Goal: Task Accomplishment & Management: Use online tool/utility

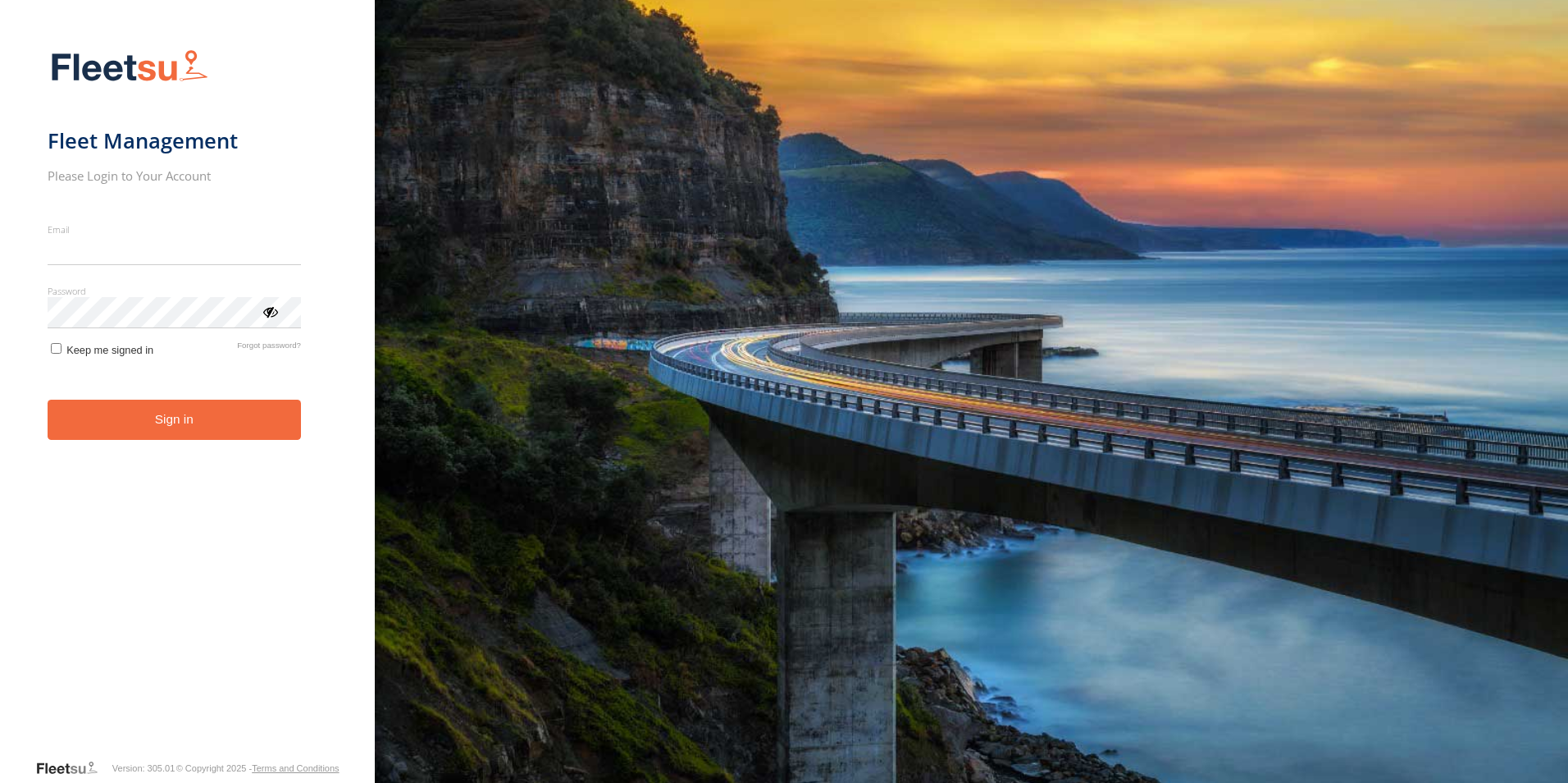
type input "**********"
click at [141, 428] on button "Sign in" at bounding box center [174, 419] width 253 height 40
click at [137, 424] on button "Sign in" at bounding box center [174, 419] width 253 height 40
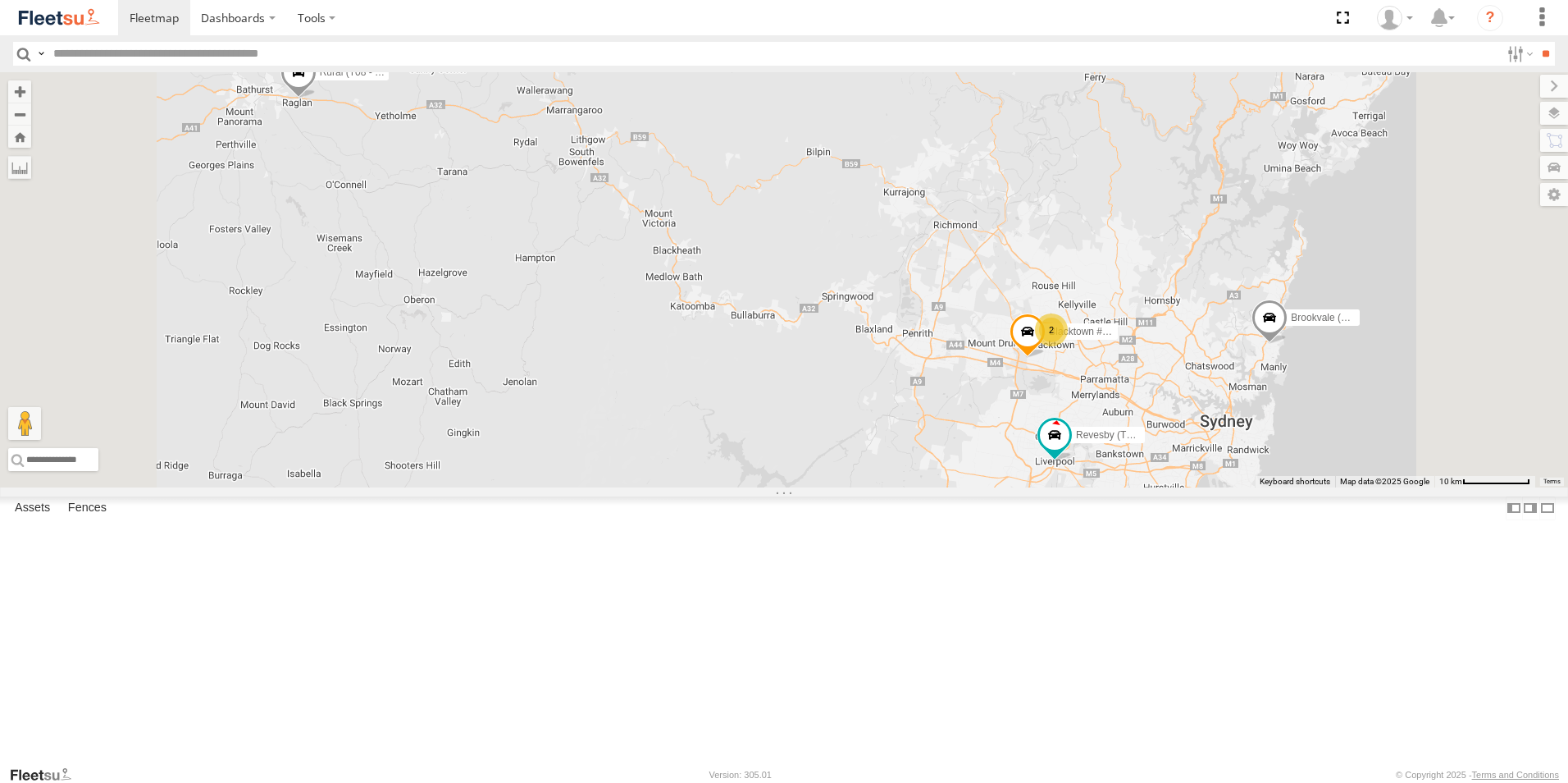
click at [0, 0] on span at bounding box center [0, 0] width 0 height 0
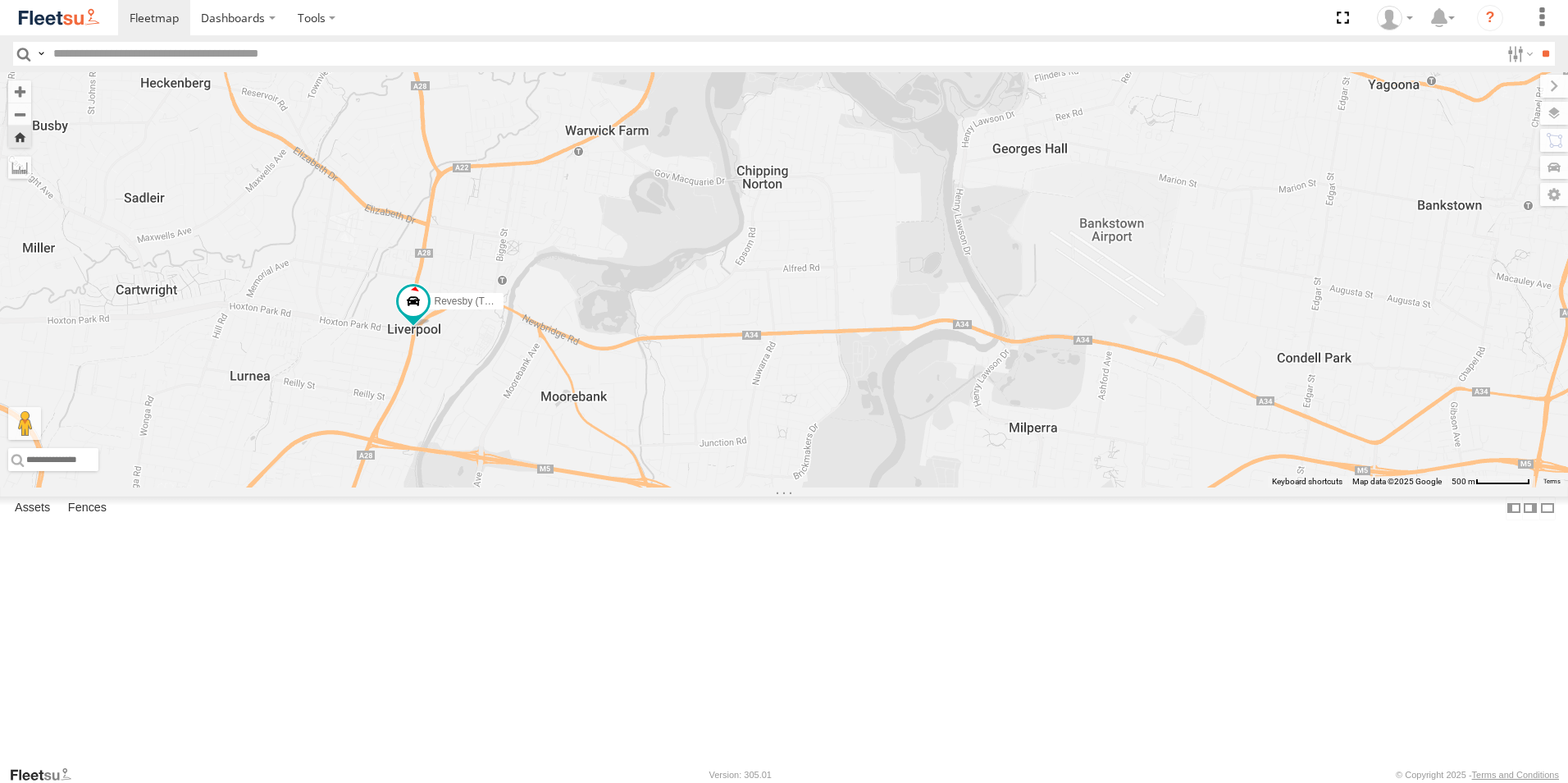
drag, startPoint x: 1375, startPoint y: 464, endPoint x: 910, endPoint y: 396, distance: 469.9
click at [910, 396] on div "Revesby (T07 - [PERSON_NAME])" at bounding box center [784, 280] width 1568 height 415
click at [0, 0] on span at bounding box center [0, 0] width 0 height 0
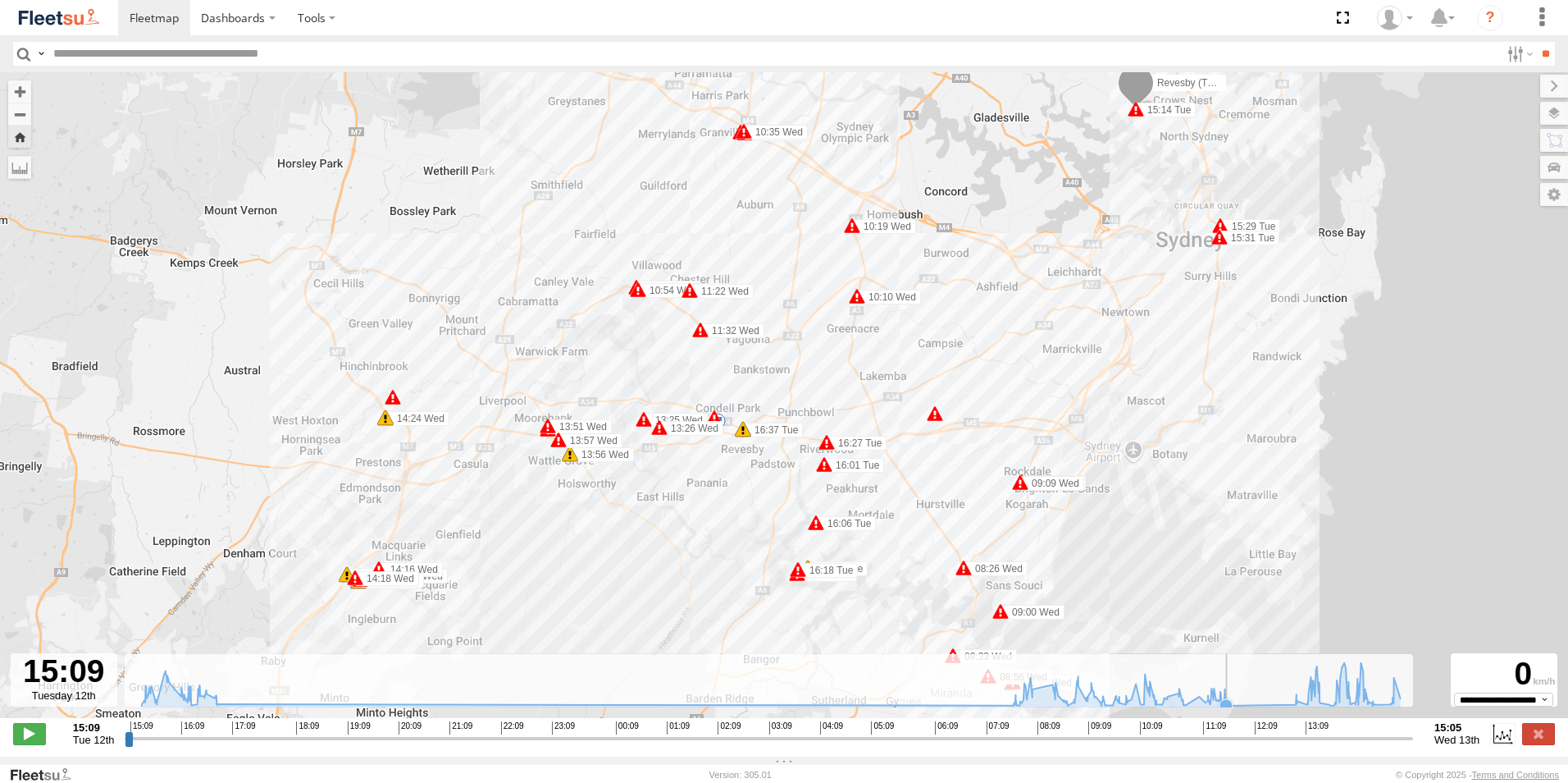
click at [1230, 712] on icon at bounding box center [1225, 705] width 13 height 13
click at [29, 740] on span at bounding box center [30, 734] width 33 height 22
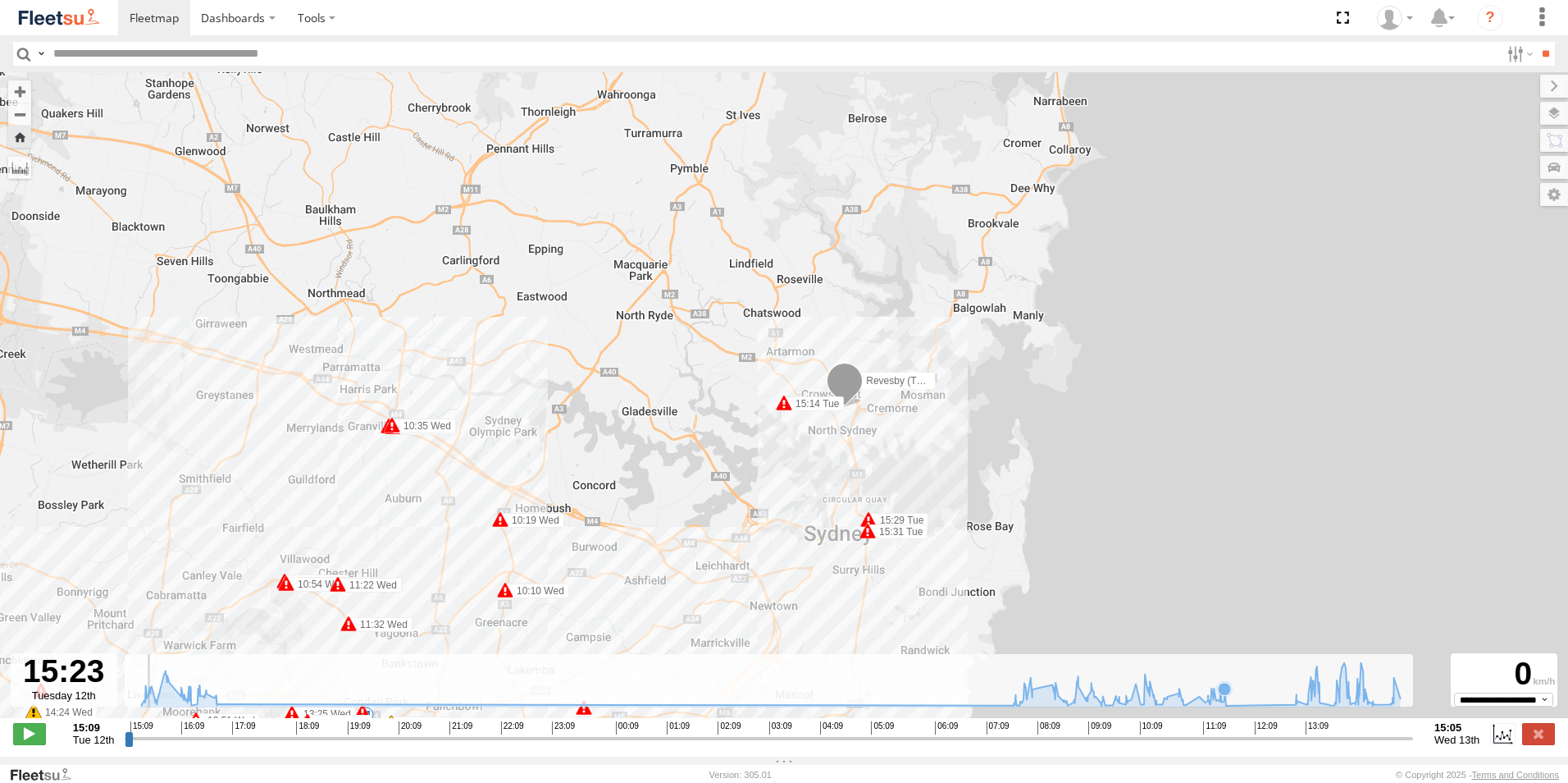
click at [1225, 694] on icon at bounding box center [1224, 688] width 13 height 13
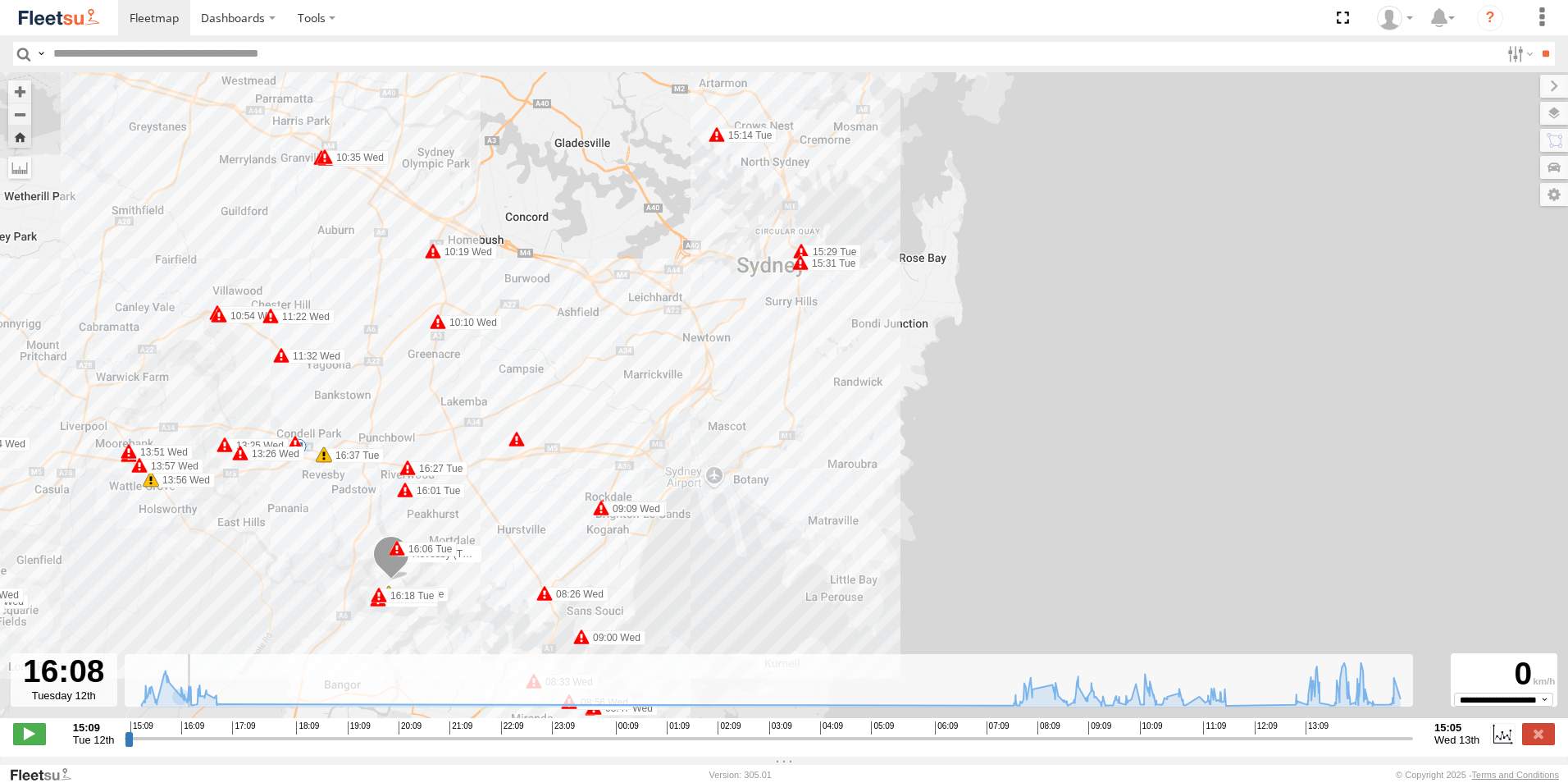
click at [58, 16] on img at bounding box center [59, 18] width 85 height 23
type input "**********"
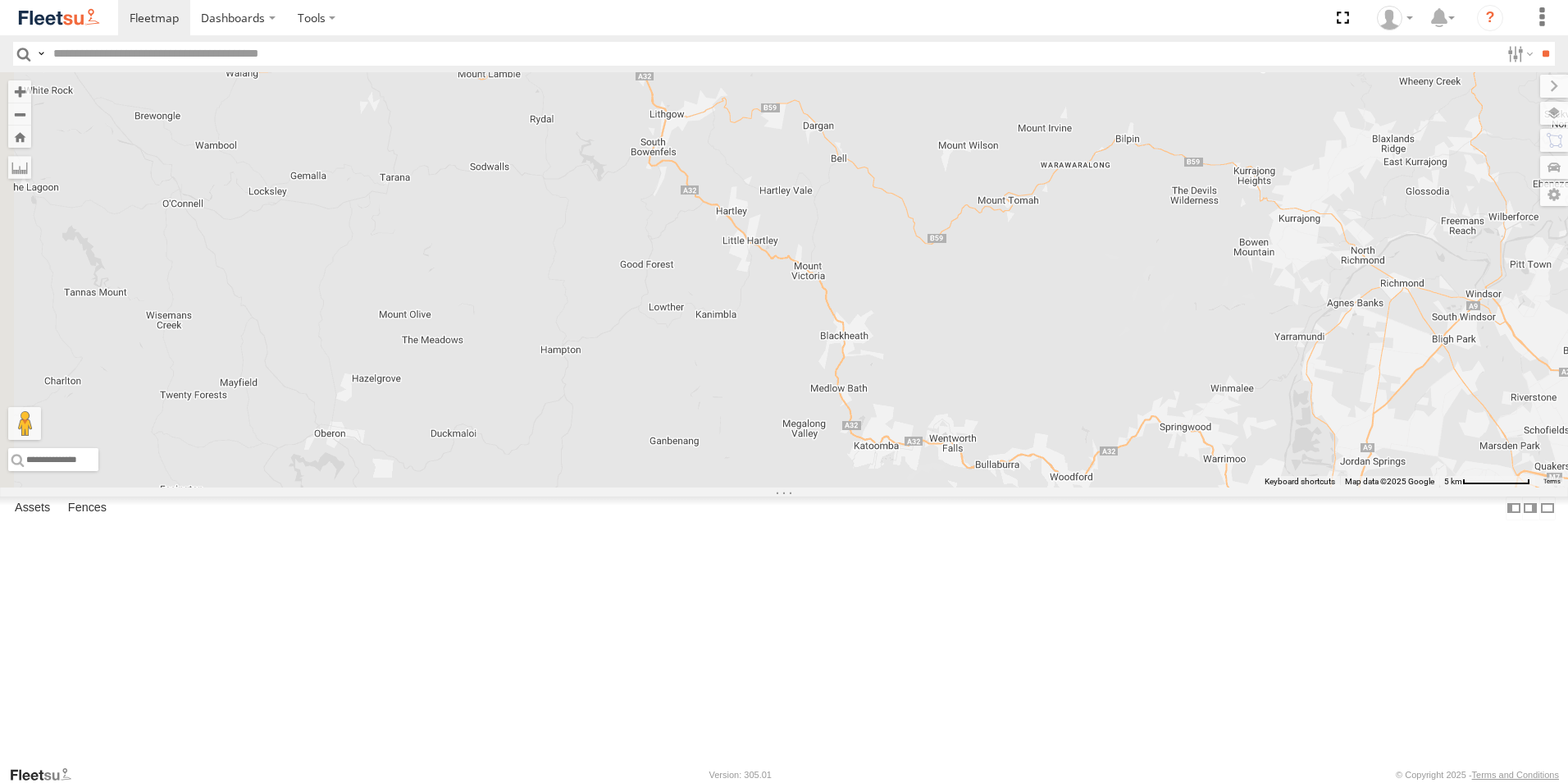
drag, startPoint x: 694, startPoint y: 392, endPoint x: 1256, endPoint y: 587, distance: 594.9
click at [1256, 487] on div "Brookvale (T10 - Gary) Rural (T08 - Matt) Blacktown #2 (T05 - Tony) Revesby (T0…" at bounding box center [784, 280] width 1568 height 415
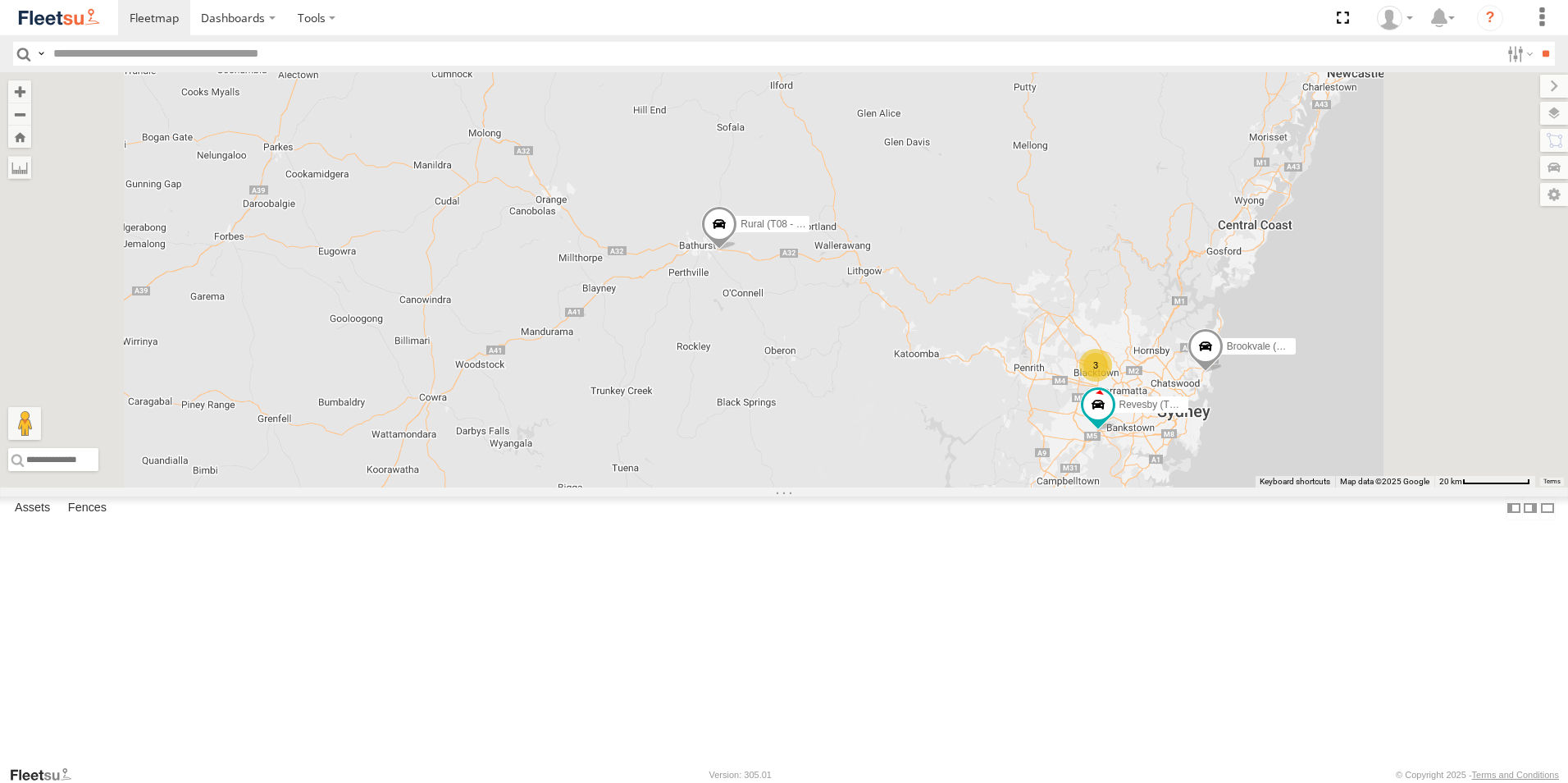
click at [738, 250] on span at bounding box center [719, 227] width 36 height 44
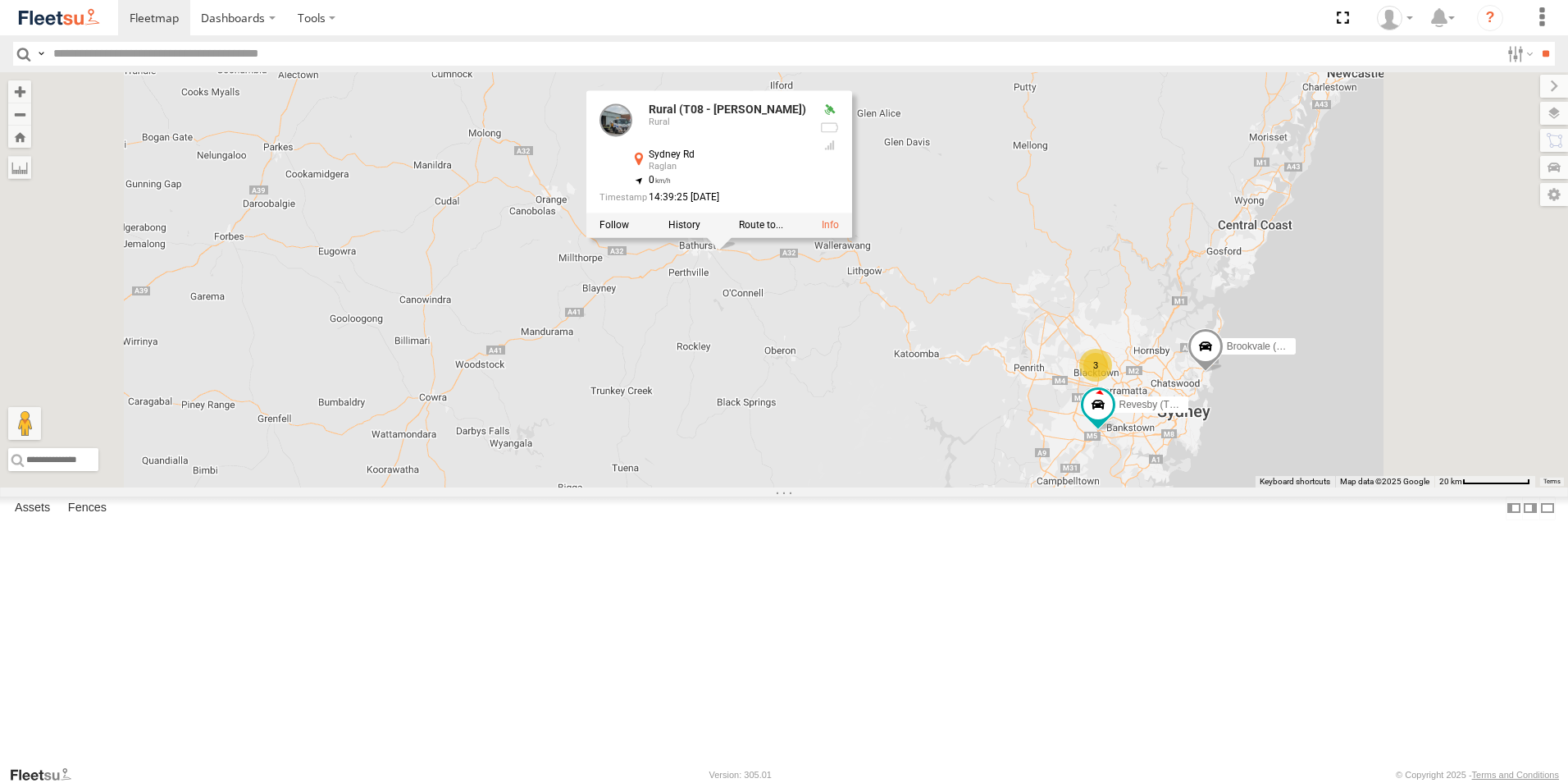
click at [846, 427] on div "Brookvale (T10 - Gary) Rural (T08 - Matt) Revesby (T07 - Dave) 3 Rural (T08 - M…" at bounding box center [784, 280] width 1568 height 415
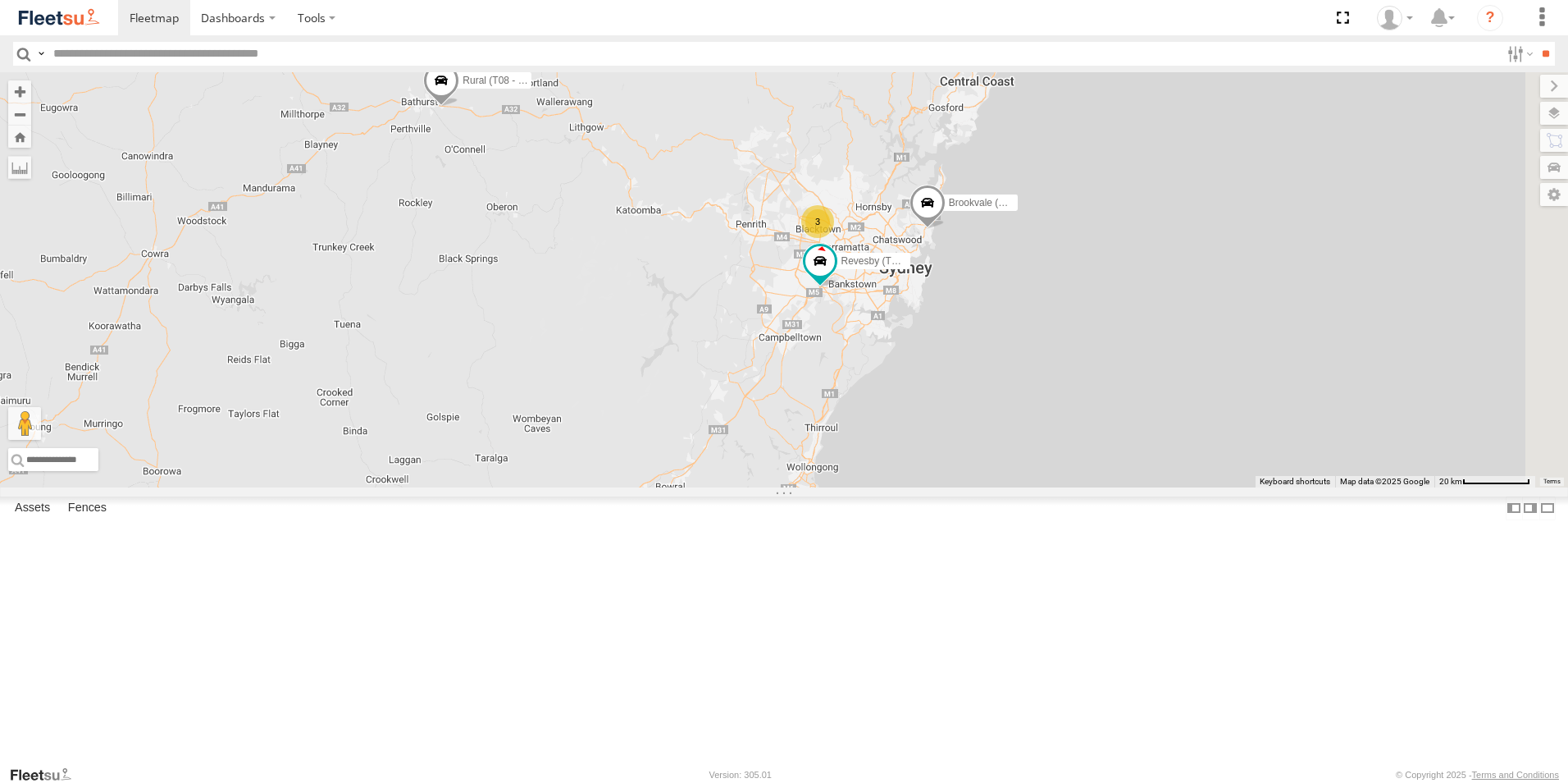
drag, startPoint x: 1052, startPoint y: 463, endPoint x: 769, endPoint y: 319, distance: 317.5
click at [769, 319] on div "Brookvale (T10 - Gary) Rural (T08 - Matt) Revesby (T07 - Dave) 3" at bounding box center [784, 280] width 1568 height 415
